Goal: Information Seeking & Learning: Learn about a topic

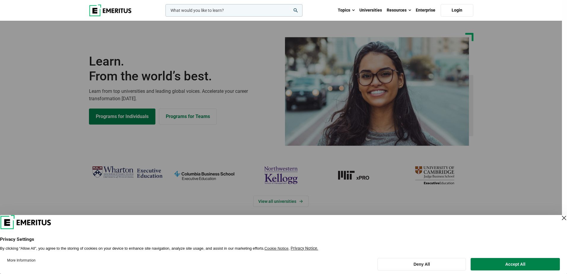
drag, startPoint x: 0, startPoint y: 0, endPoint x: 236, endPoint y: 37, distance: 238.5
click at [234, 17] on div "leadership marketing project management data science product management" at bounding box center [233, 10] width 138 height 12
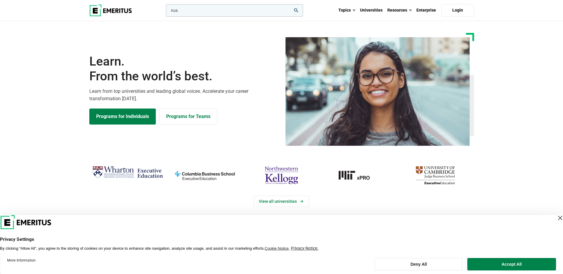
type input "nus"
click at [165, 12] on button "search" at bounding box center [165, 12] width 0 height 0
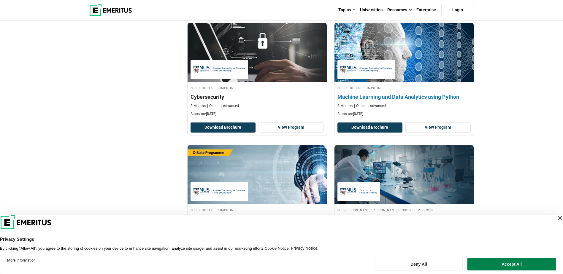
scroll to position [564, 0]
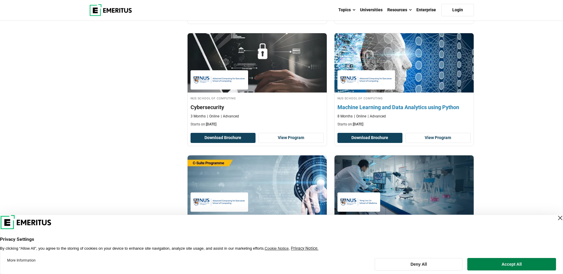
click at [399, 63] on img at bounding box center [403, 62] width 153 height 65
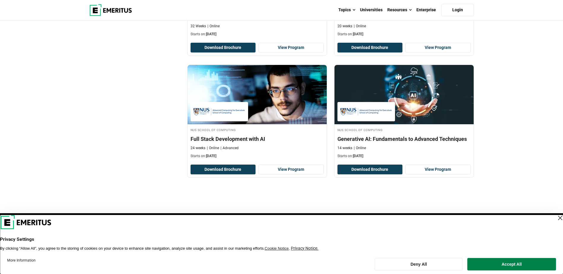
scroll to position [920, 0]
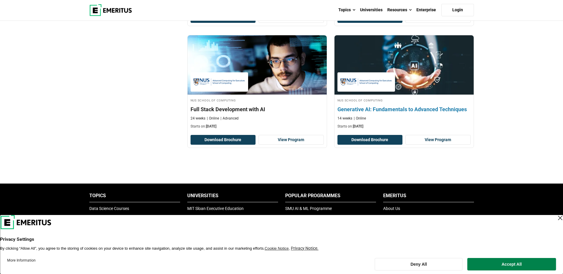
click at [388, 108] on h4 "Generative AI: Fundamentals to Advanced Techniques" at bounding box center [403, 109] width 133 height 7
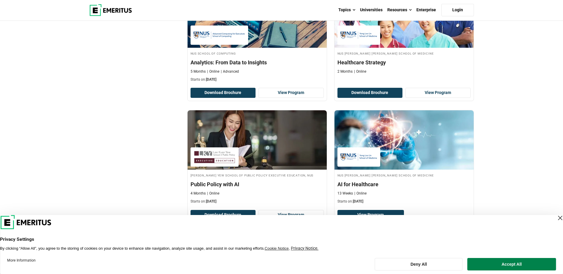
scroll to position [0, 0]
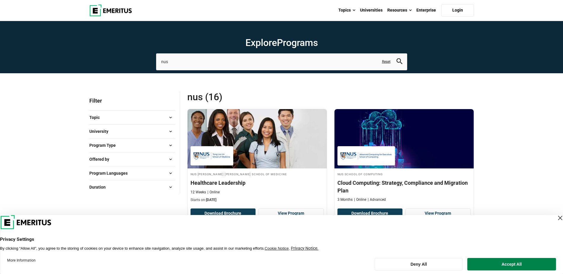
click at [121, 113] on button "Topic" at bounding box center [132, 117] width 86 height 9
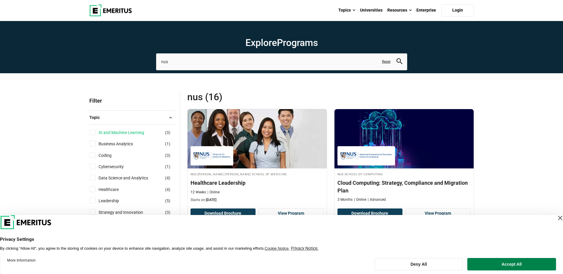
click at [135, 133] on link "AI and Machine Learning" at bounding box center [128, 132] width 58 height 7
checkbox input "true"
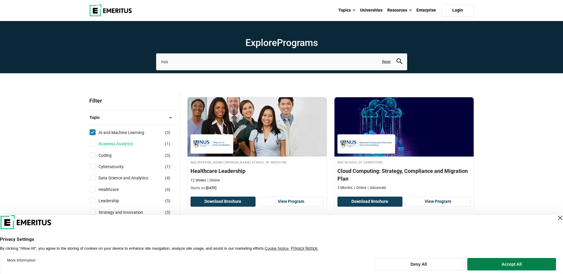
click at [139, 143] on link "Business Analytics" at bounding box center [122, 144] width 46 height 7
checkbox input "true"
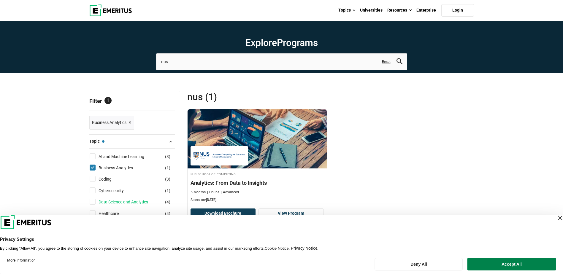
click at [126, 199] on link "Data Science and Analytics" at bounding box center [129, 202] width 61 height 7
checkbox input "true"
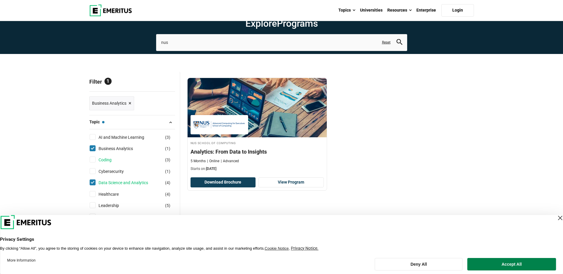
scroll to position [30, 0]
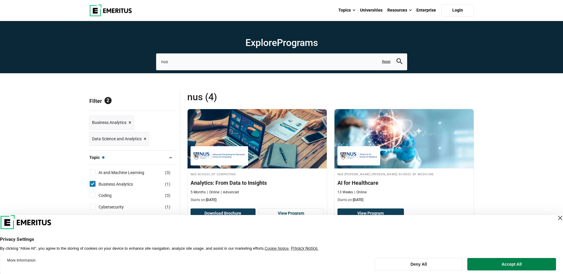
click at [96, 172] on div "AI and Machine Learning ( 3 )" at bounding box center [132, 172] width 86 height 7
click at [93, 173] on input "AI and Machine Learning ( 3 )" at bounding box center [93, 172] width 6 height 6
checkbox input "true"
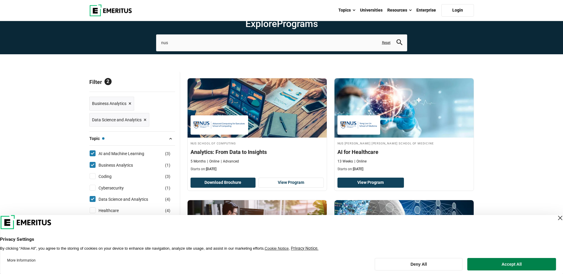
scroll to position [30, 0]
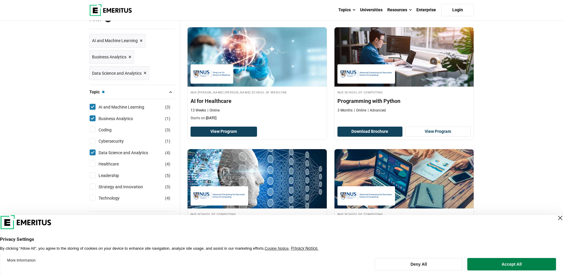
scroll to position [89, 0]
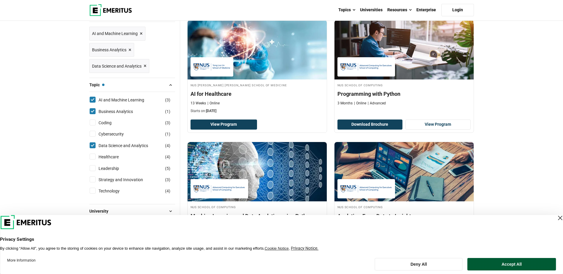
click at [497, 263] on button "Accept All" at bounding box center [511, 264] width 88 height 12
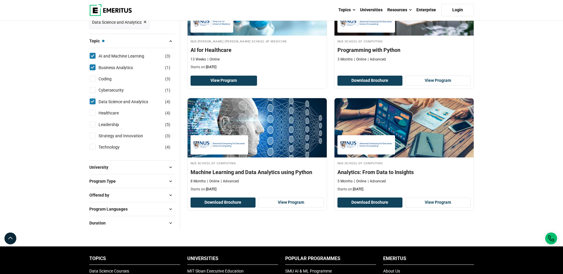
scroll to position [119, 0]
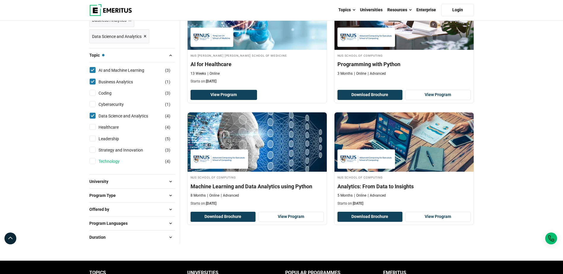
click at [113, 161] on link "Technology" at bounding box center [115, 161] width 33 height 7
checkbox input "true"
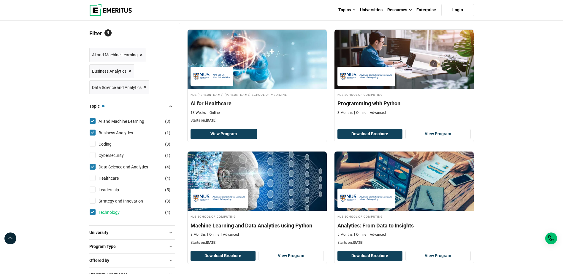
scroll to position [59, 0]
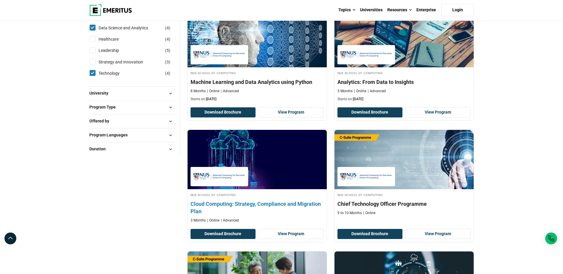
scroll to position [208, 0]
